Goal: Information Seeking & Learning: Learn about a topic

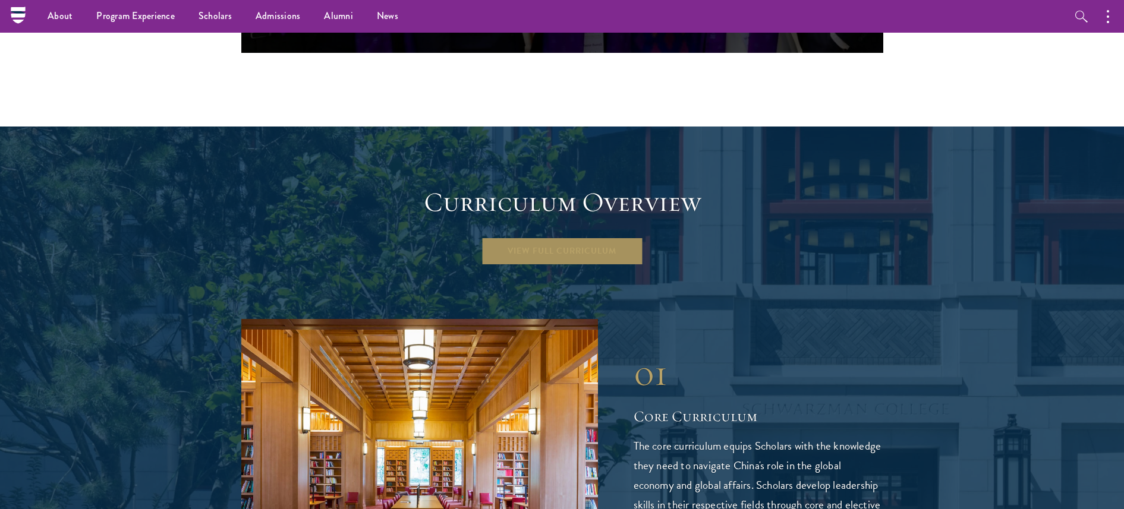
scroll to position [773, 0]
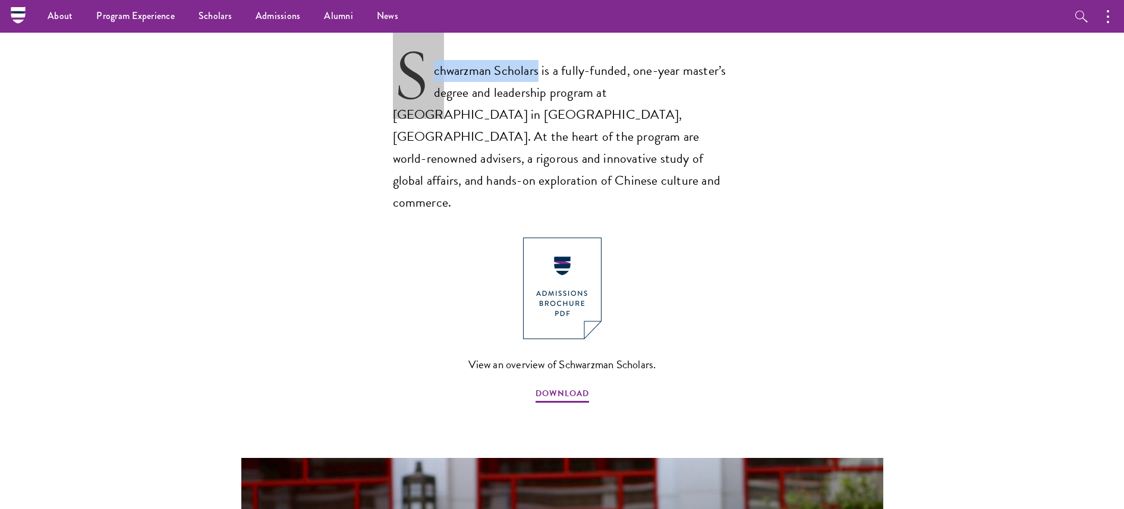
drag, startPoint x: 408, startPoint y: 71, endPoint x: 540, endPoint y: 68, distance: 132.0
click at [540, 68] on p "Schwarzman Scholars is a fully-funded, one-year master’s degree and leadership …" at bounding box center [562, 127] width 339 height 174
copy p "Schwarzman Scholar"
click at [571, 255] on img at bounding box center [562, 289] width 78 height 102
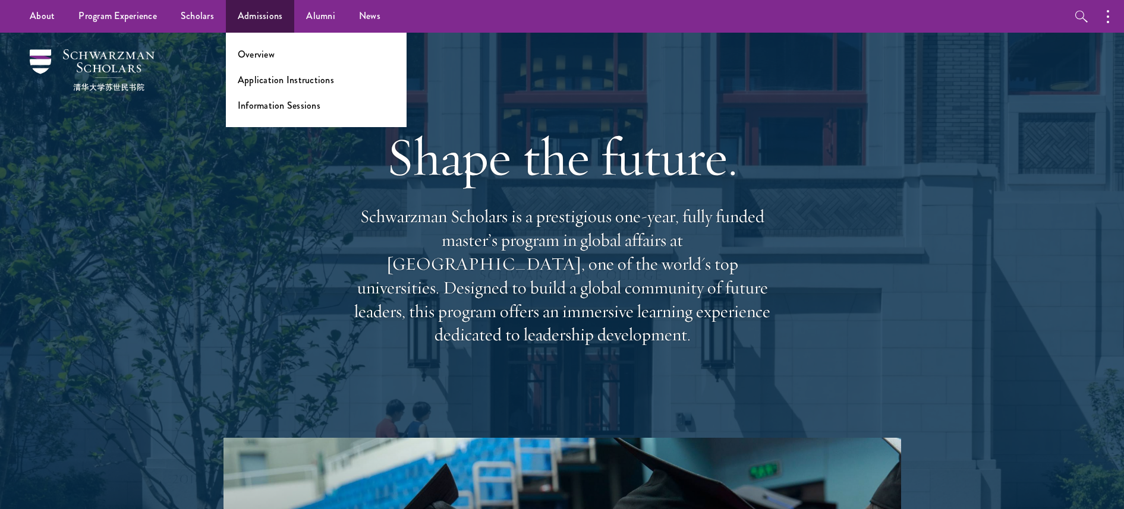
click at [259, 12] on link "Admissions" at bounding box center [260, 16] width 69 height 33
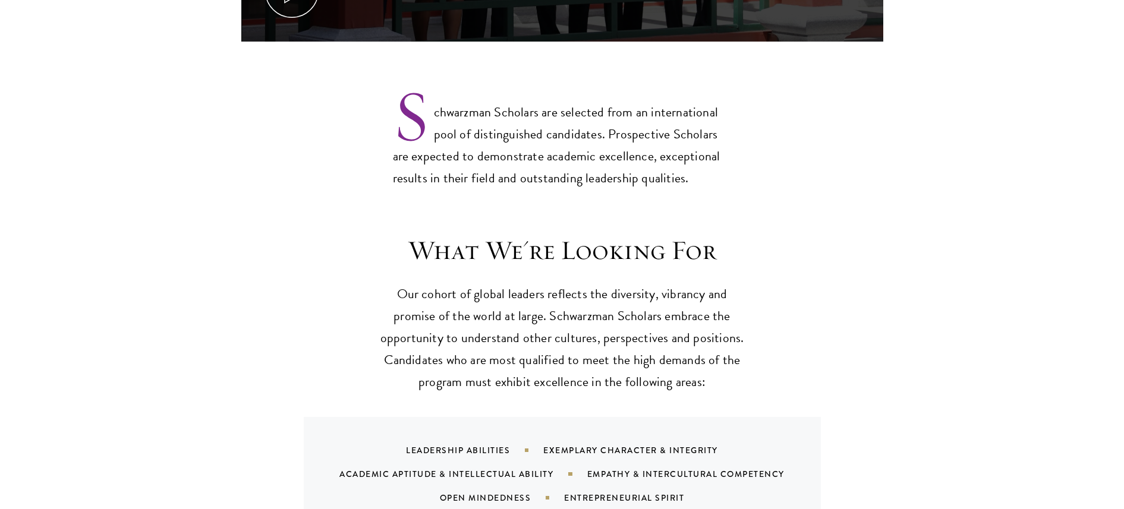
scroll to position [1018, 0]
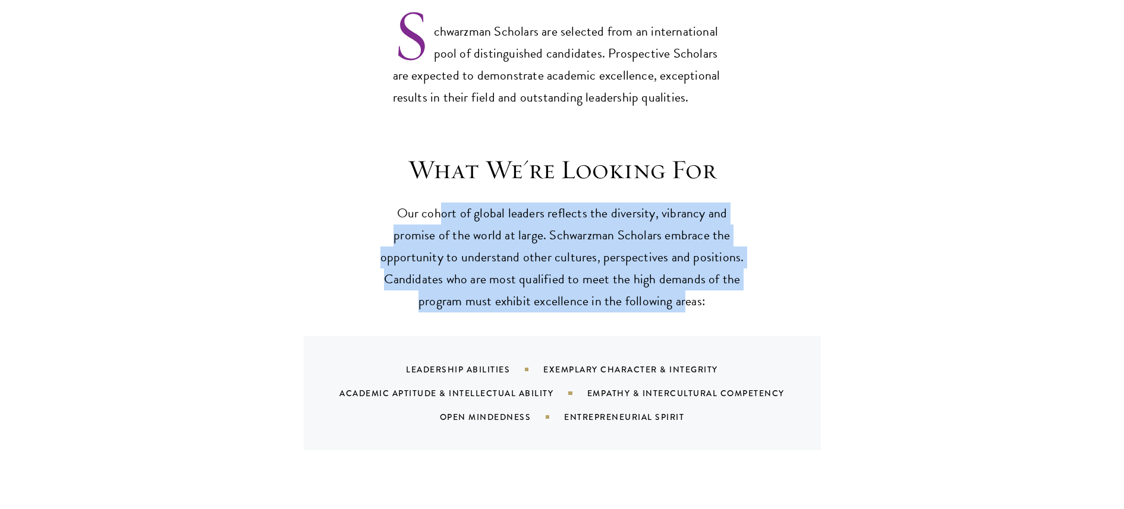
drag, startPoint x: 476, startPoint y: 189, endPoint x: 684, endPoint y: 260, distance: 219.4
click at [684, 260] on p "Our cohort of global leaders reflects the diversity, vibrancy and promise of th…" at bounding box center [562, 258] width 369 height 110
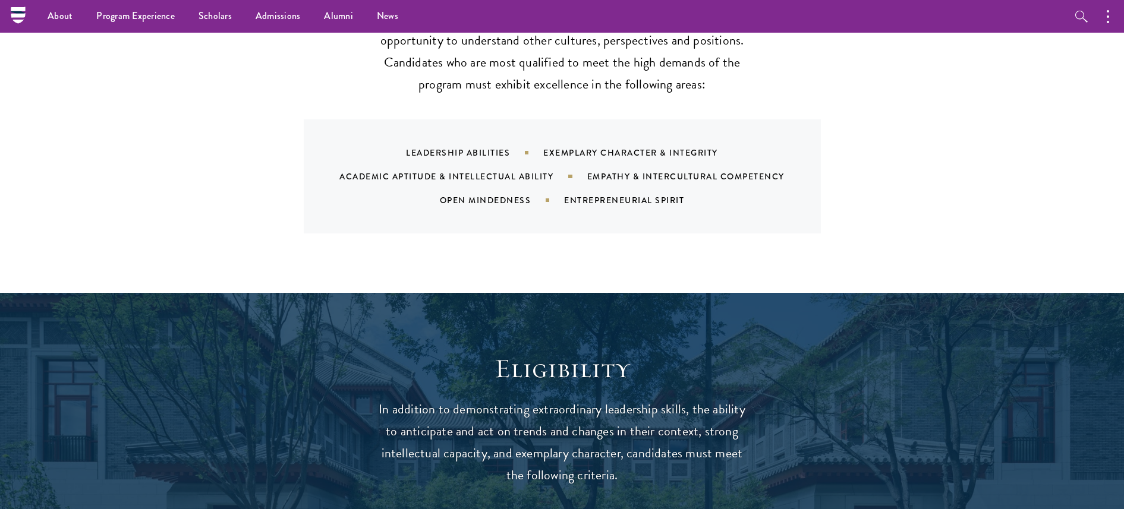
scroll to position [1329, 0]
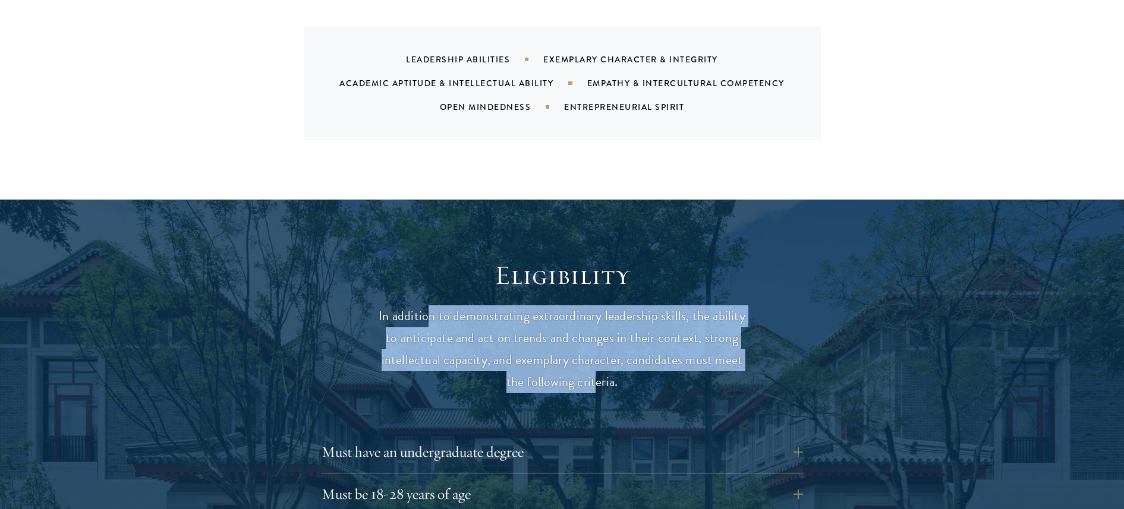
drag, startPoint x: 429, startPoint y: 282, endPoint x: 596, endPoint y: 348, distance: 179.8
click at [596, 348] on p "In addition to demonstrating extraordinary leadership skills, the ability to an…" at bounding box center [562, 350] width 369 height 88
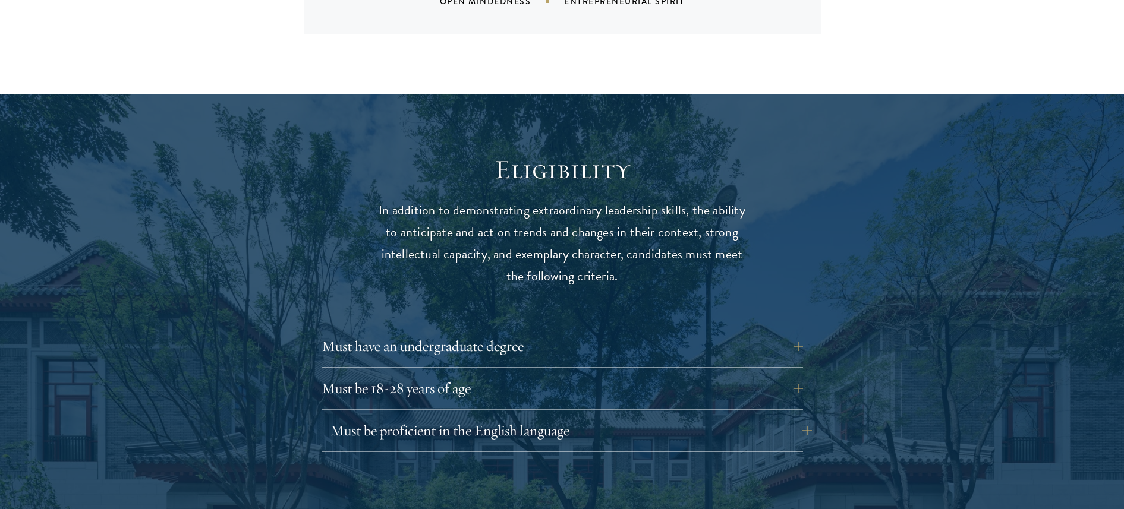
scroll to position [1544, 0]
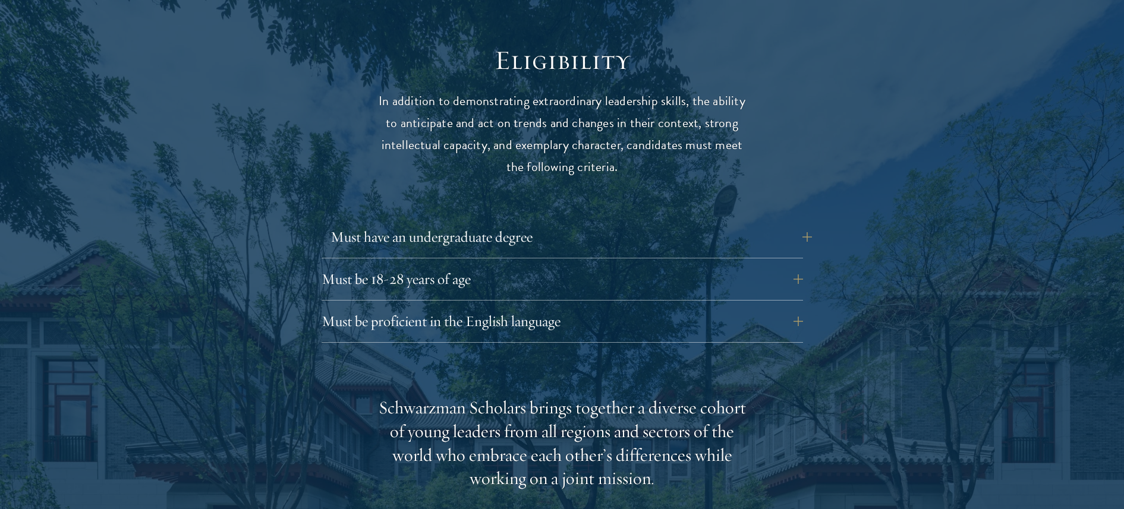
click at [460, 223] on button "Must have an undergraduate degree" at bounding box center [571, 237] width 481 height 29
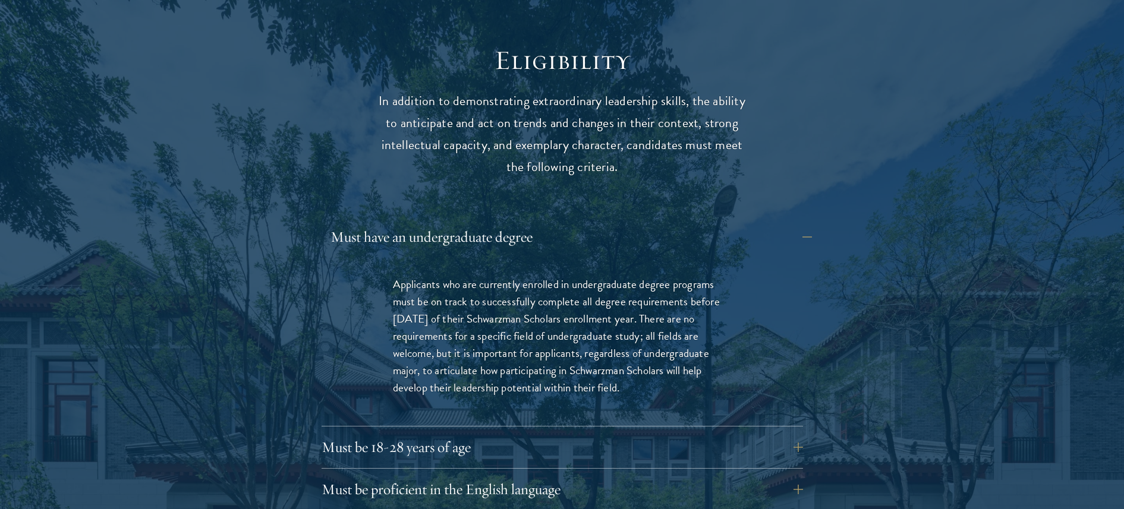
click at [472, 223] on button "Must have an undergraduate degree" at bounding box center [571, 237] width 481 height 29
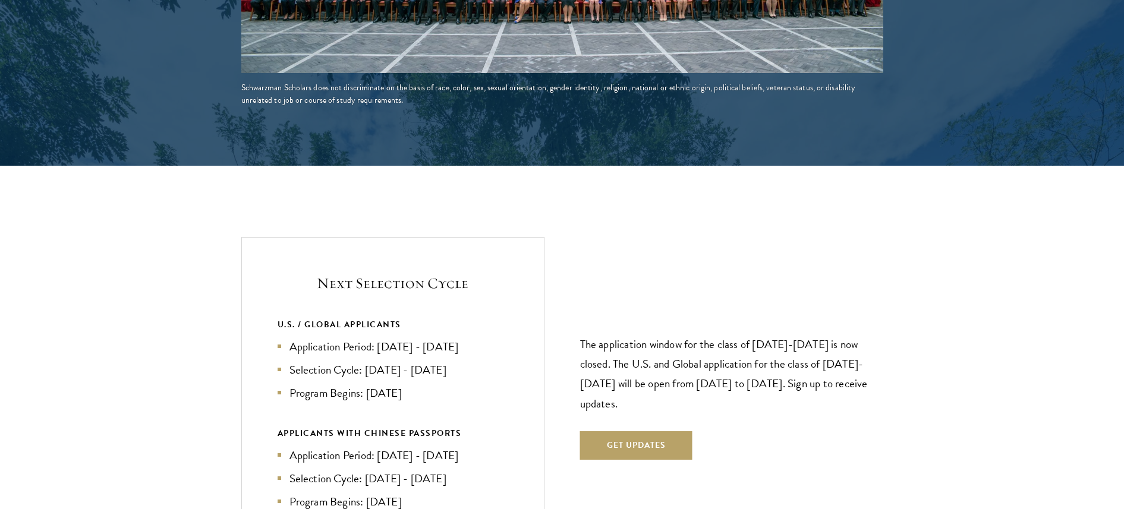
scroll to position [2418, 0]
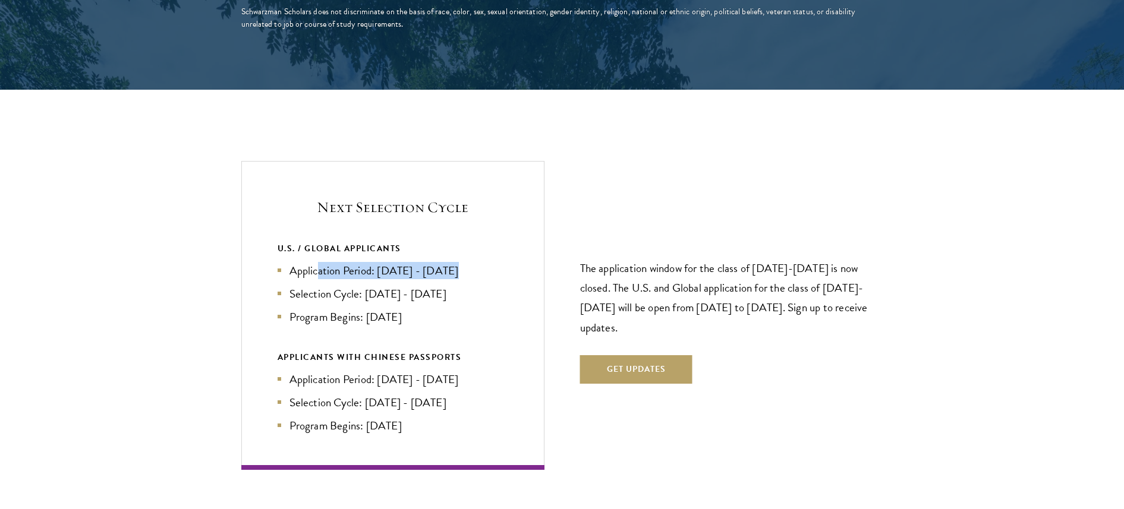
drag, startPoint x: 316, startPoint y: 238, endPoint x: 455, endPoint y: 238, distance: 139.7
click at [455, 262] on li "Application Period: Apr 2026 - Sep 2026" at bounding box center [393, 270] width 231 height 17
click at [617, 259] on p "The application window for the class of 2026-2027 is now closed. The U.S. and G…" at bounding box center [731, 298] width 303 height 78
click at [515, 226] on div "Next Selection Cycle U.S. / GLOBAL APPLICANTS Application Period: Apr 2026 - Se…" at bounding box center [392, 315] width 303 height 309
